Goal: Book appointment/travel/reservation

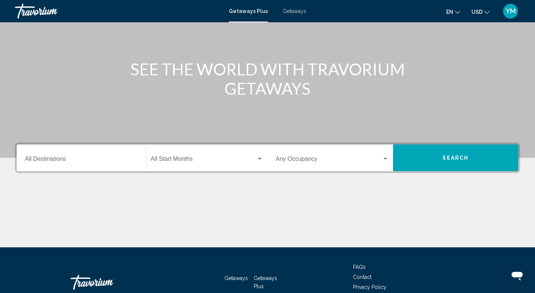
scroll to position [69, 0]
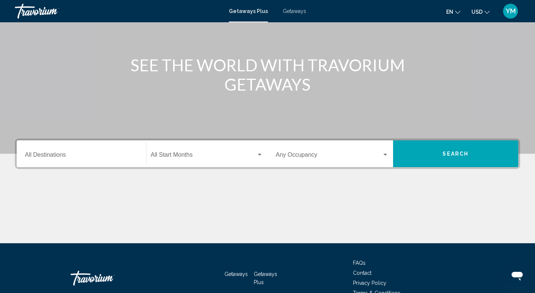
click at [45, 153] on input "Destination All Destinations" at bounding box center [81, 156] width 113 height 7
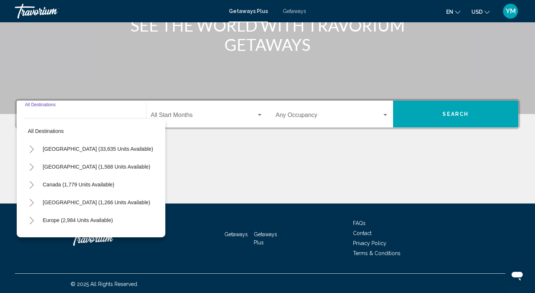
scroll to position [110, 0]
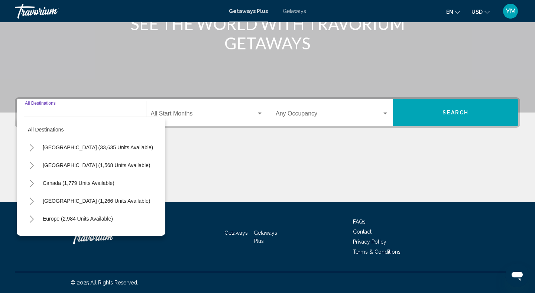
click at [31, 146] on icon "Toggle United States (33,635 units available)" at bounding box center [32, 147] width 4 height 7
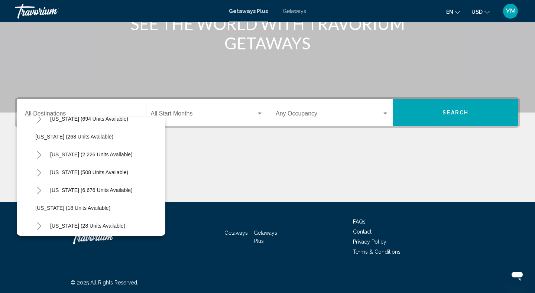
scroll to position [47, 0]
click at [38, 187] on icon "Toggle Florida (6,676 units available)" at bounding box center [39, 189] width 6 height 7
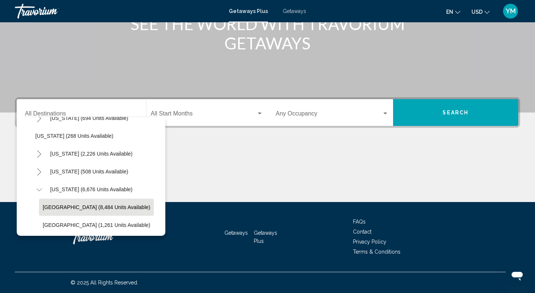
click at [53, 208] on span "[GEOGRAPHIC_DATA] (8,484 units available)" at bounding box center [96, 207] width 107 height 6
type input "**********"
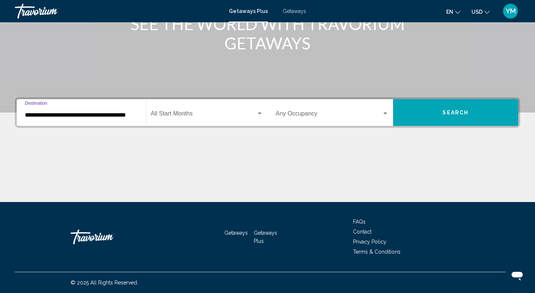
click at [183, 112] on span "Search widget" at bounding box center [204, 115] width 106 height 7
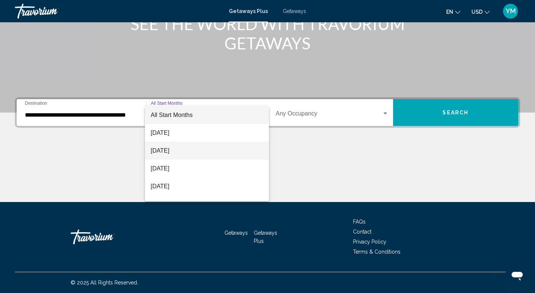
click at [170, 146] on span "[DATE]" at bounding box center [207, 151] width 113 height 18
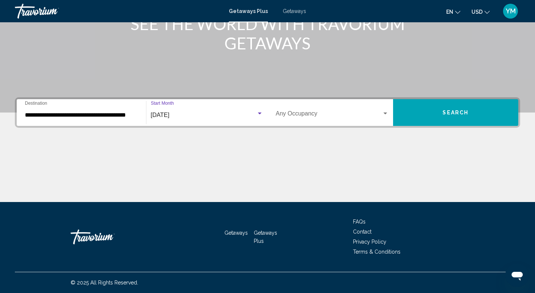
click at [305, 112] on span "Search widget" at bounding box center [329, 115] width 106 height 7
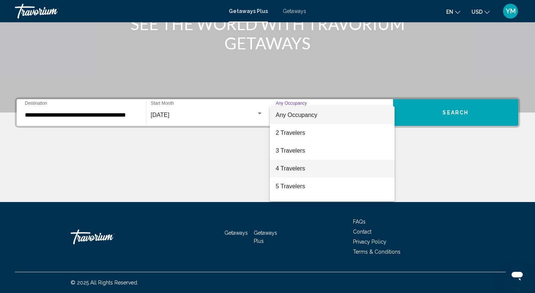
click at [286, 168] on span "4 Travelers" at bounding box center [332, 169] width 113 height 18
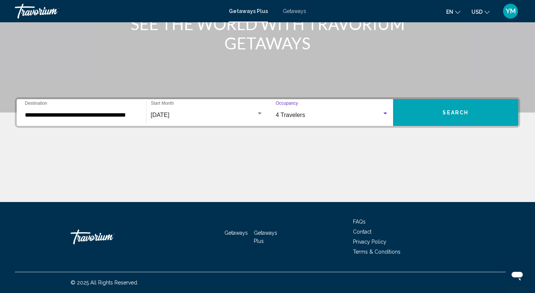
click at [446, 114] on span "Search" at bounding box center [455, 113] width 26 height 6
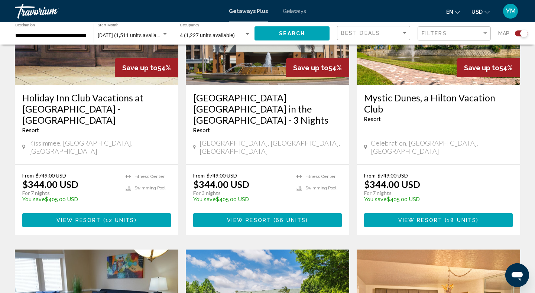
scroll to position [633, 0]
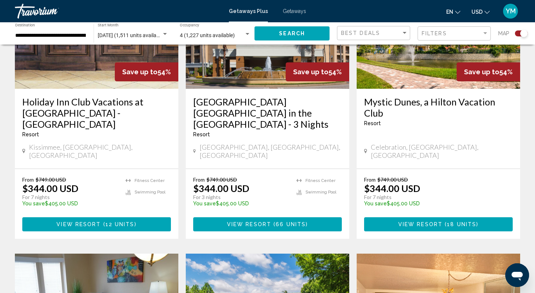
click at [416, 222] on span "View Resort" at bounding box center [420, 225] width 44 height 6
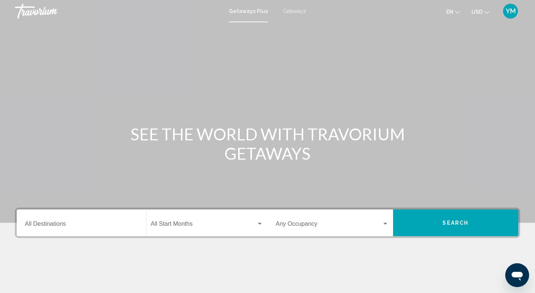
click at [42, 224] on input "Destination All Destinations" at bounding box center [81, 225] width 113 height 7
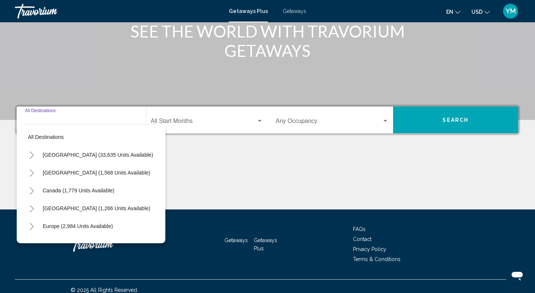
scroll to position [110, 0]
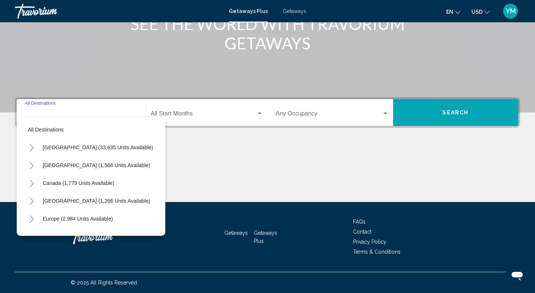
click at [31, 147] on icon "Toggle United States (33,635 units available)" at bounding box center [32, 147] width 6 height 7
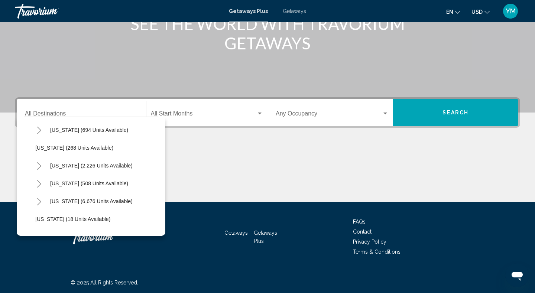
scroll to position [46, 0]
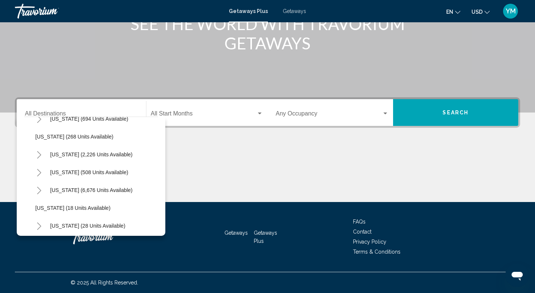
click at [40, 189] on icon "Toggle Florida (6,676 units available)" at bounding box center [39, 190] width 6 height 7
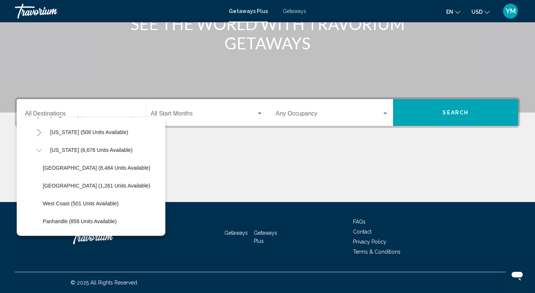
scroll to position [91, 0]
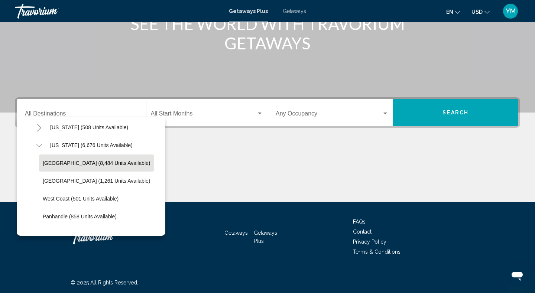
click at [66, 161] on span "[GEOGRAPHIC_DATA] (8,484 units available)" at bounding box center [96, 163] width 107 height 6
type input "**********"
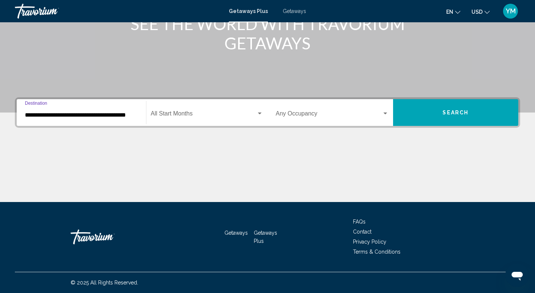
click at [175, 113] on span "Search widget" at bounding box center [204, 115] width 106 height 7
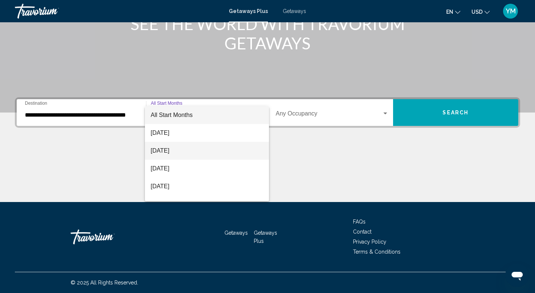
click at [166, 152] on span "[DATE]" at bounding box center [207, 151] width 113 height 18
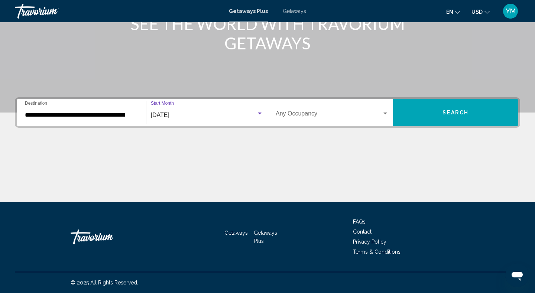
click at [300, 113] on span "Search widget" at bounding box center [329, 115] width 106 height 7
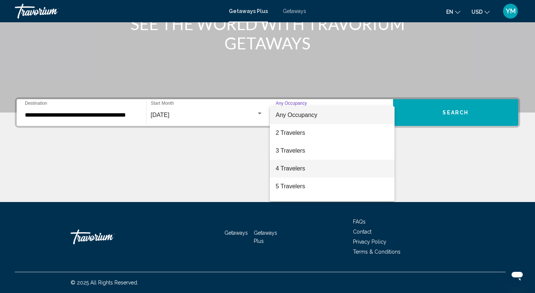
click at [289, 168] on span "4 Travelers" at bounding box center [332, 169] width 113 height 18
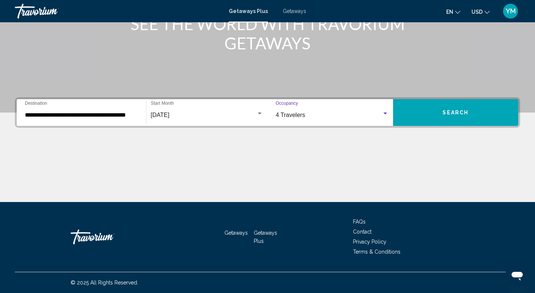
click at [435, 112] on button "Search" at bounding box center [456, 112] width 126 height 27
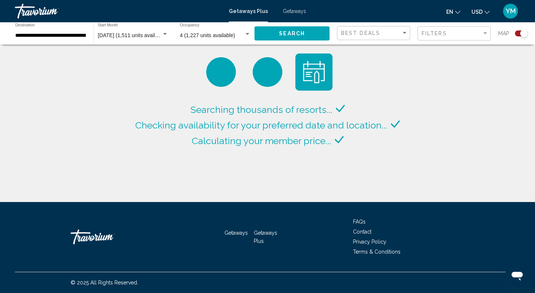
click at [289, 10] on span "Getaways" at bounding box center [294, 11] width 23 height 6
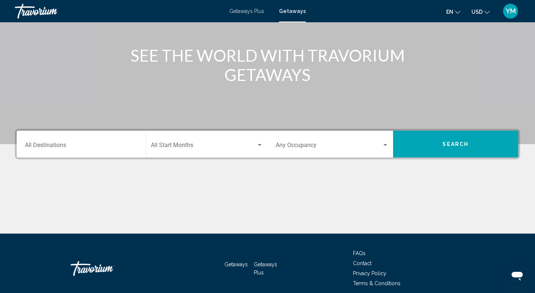
scroll to position [92, 0]
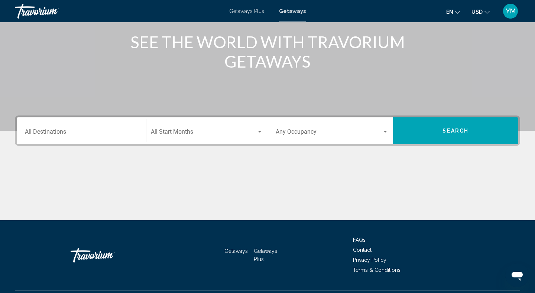
click at [41, 133] on input "Destination All Destinations" at bounding box center [81, 133] width 113 height 7
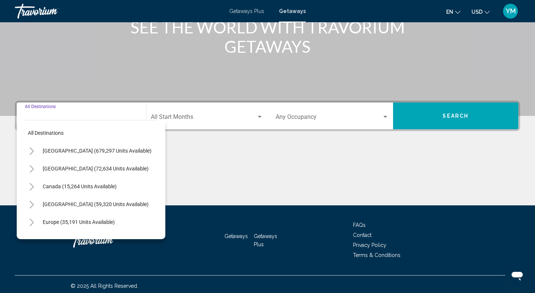
scroll to position [110, 0]
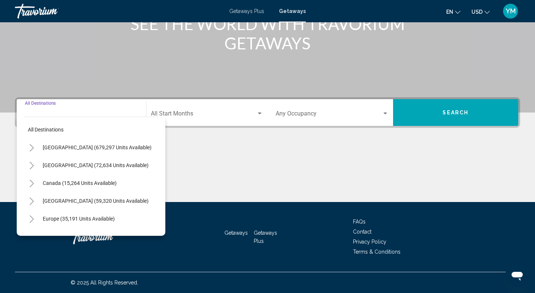
click at [31, 148] on icon "Toggle United States (679,297 units available)" at bounding box center [32, 147] width 6 height 7
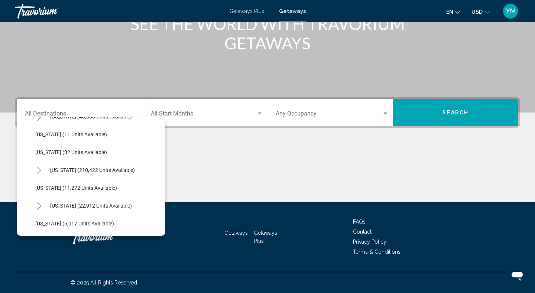
scroll to position [121, 0]
click at [39, 168] on icon "Toggle Florida (210,422 units available)" at bounding box center [39, 169] width 6 height 7
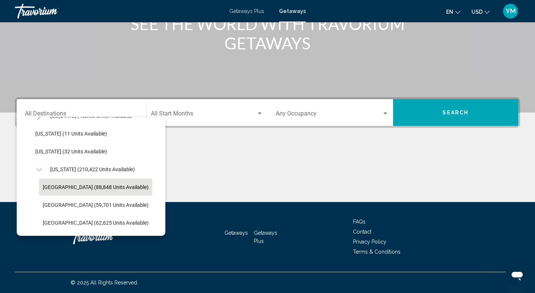
click at [65, 186] on span "Orlando & Disney Area (88,848 units available)" at bounding box center [96, 187] width 106 height 6
type input "**********"
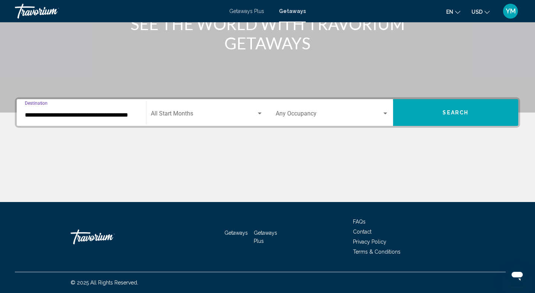
click at [171, 109] on div "Start Month All Start Months" at bounding box center [207, 112] width 113 height 23
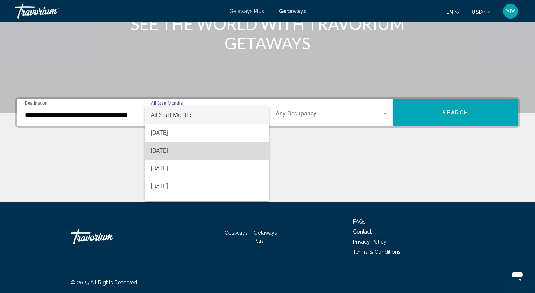
click at [169, 152] on span "[DATE]" at bounding box center [207, 151] width 113 height 18
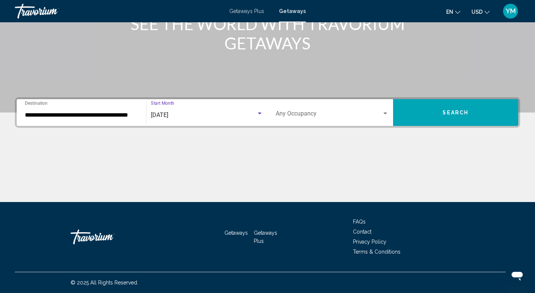
click at [318, 113] on span "Search widget" at bounding box center [329, 115] width 106 height 7
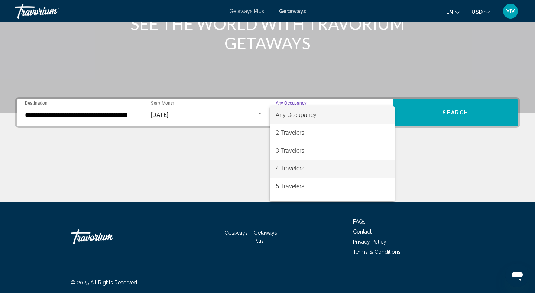
click at [297, 168] on span "4 Travelers" at bounding box center [332, 169] width 113 height 18
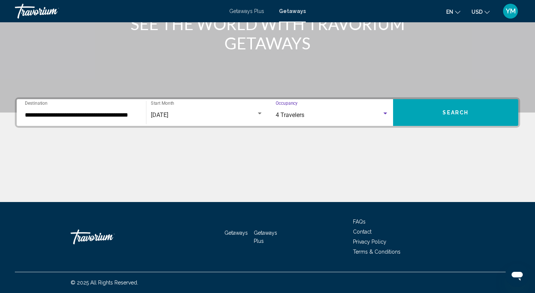
click at [456, 114] on span "Search" at bounding box center [455, 113] width 26 height 6
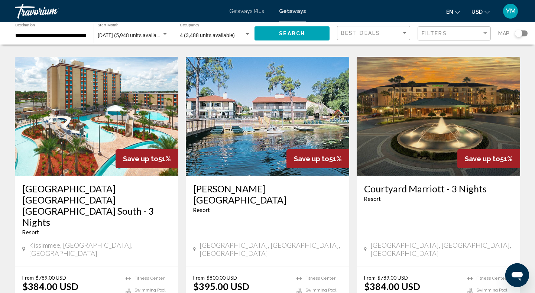
scroll to position [824, 0]
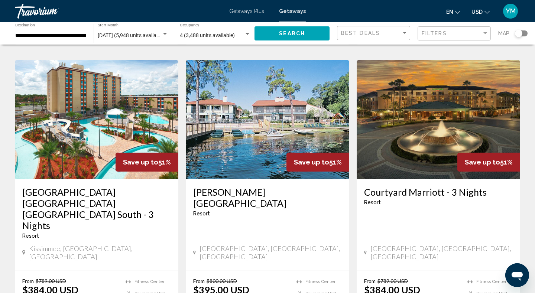
click at [244, 102] on img "Main content" at bounding box center [267, 119] width 163 height 119
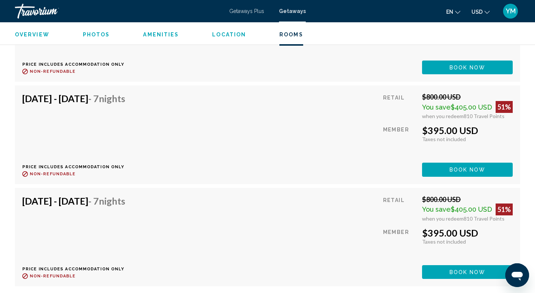
scroll to position [1603, 0]
